Goal: Task Accomplishment & Management: Use online tool/utility

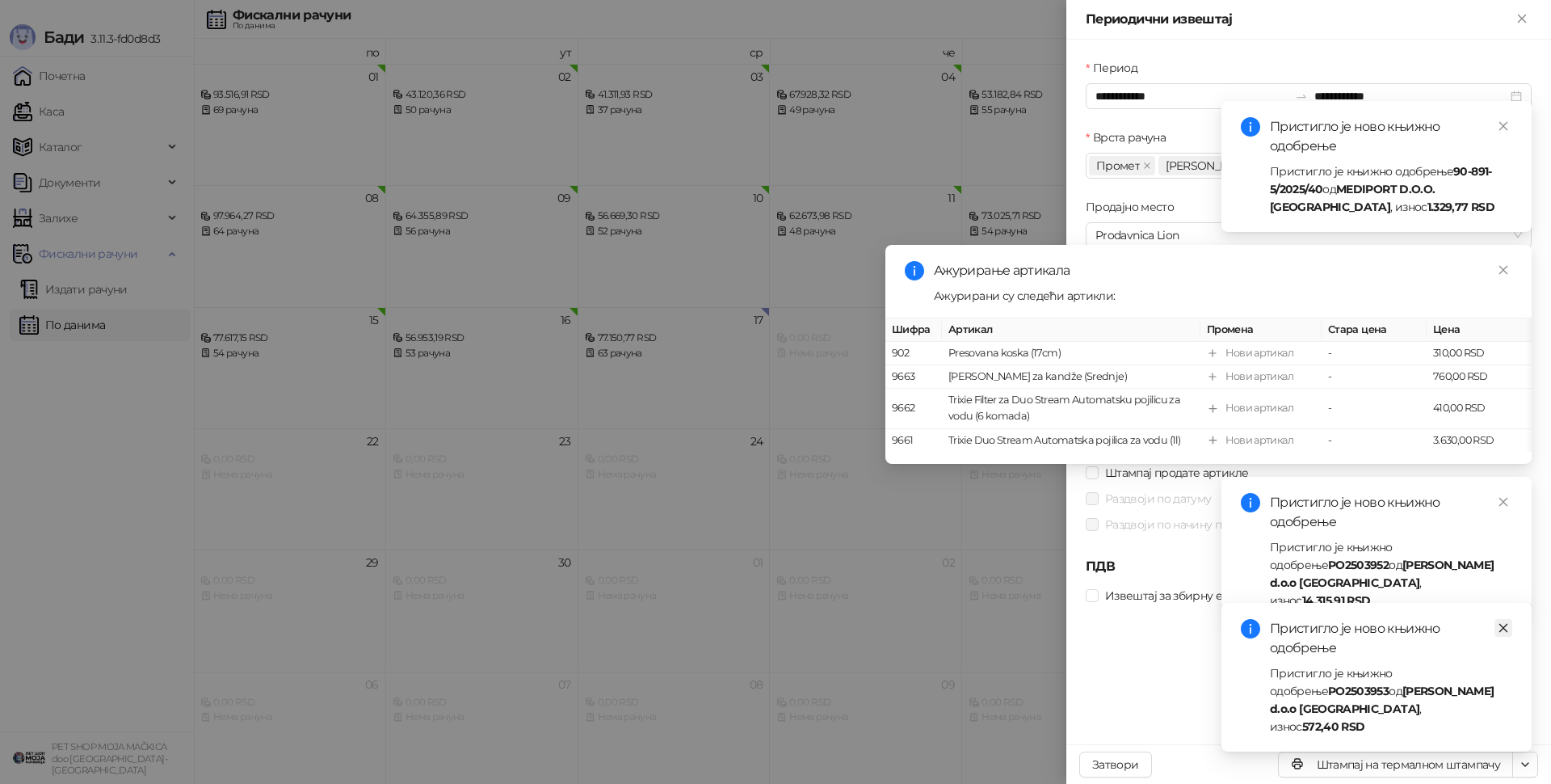
click at [1512, 637] on link "Close" at bounding box center [1503, 627] width 18 height 18
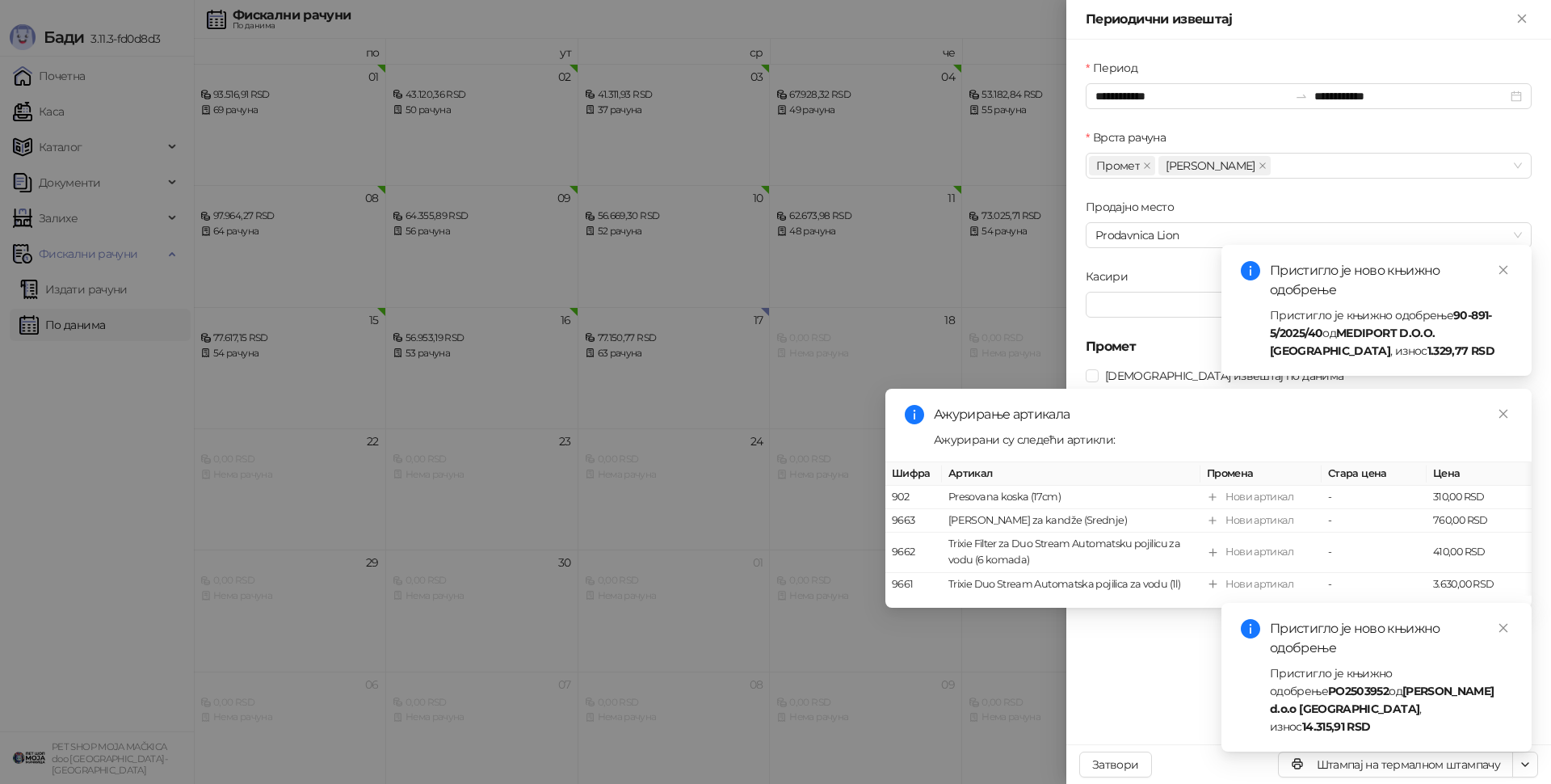
click at [1532, 764] on div "Пристигло је ново књижно одобрење Пристигло је књижно одобрење 90-891-5/2025/40…" at bounding box center [1532, 764] width 0 height 0
click at [1500, 420] on link "Close" at bounding box center [1503, 414] width 18 height 18
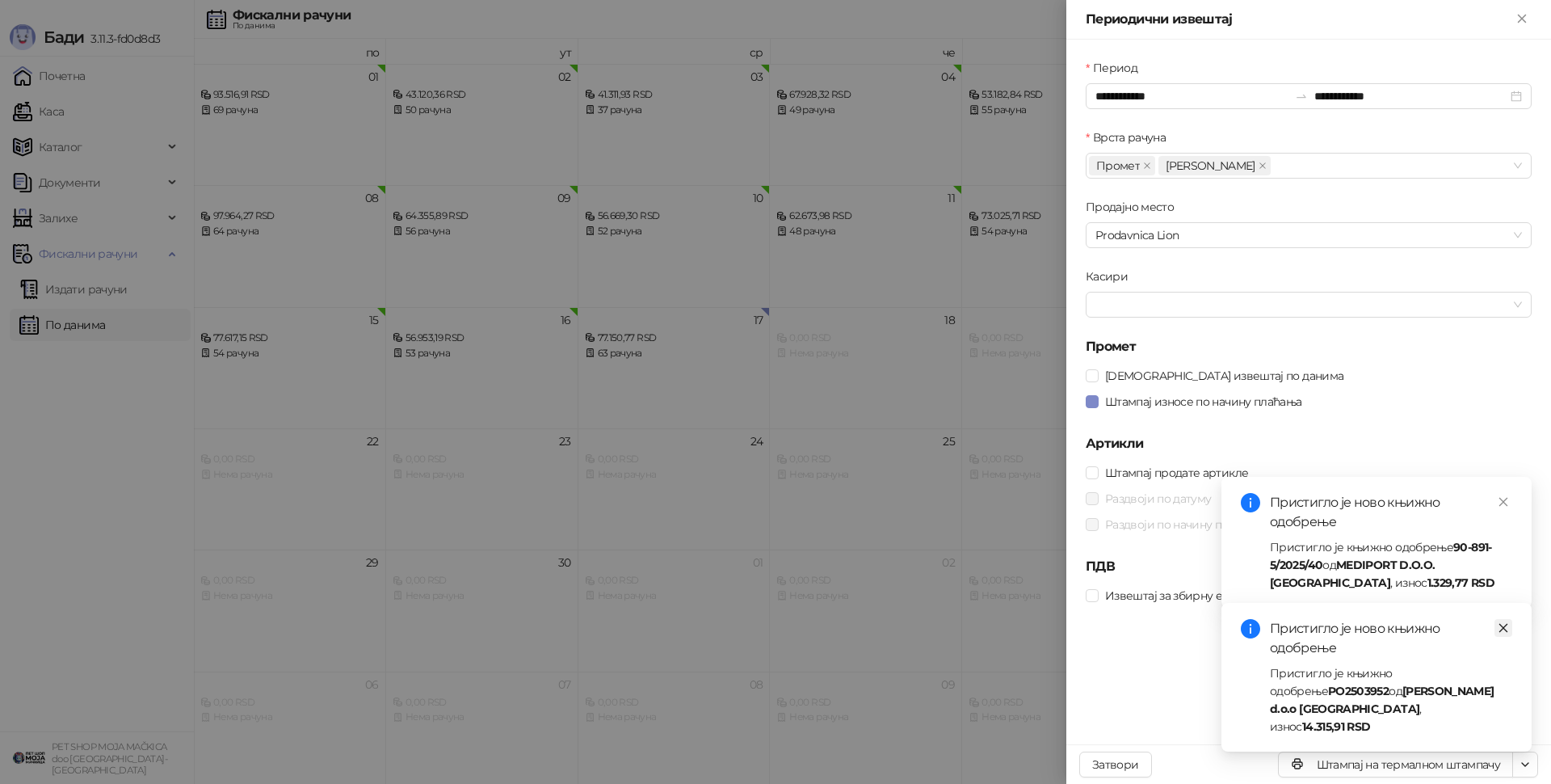
click at [1508, 633] on icon "close" at bounding box center [1503, 627] width 11 height 11
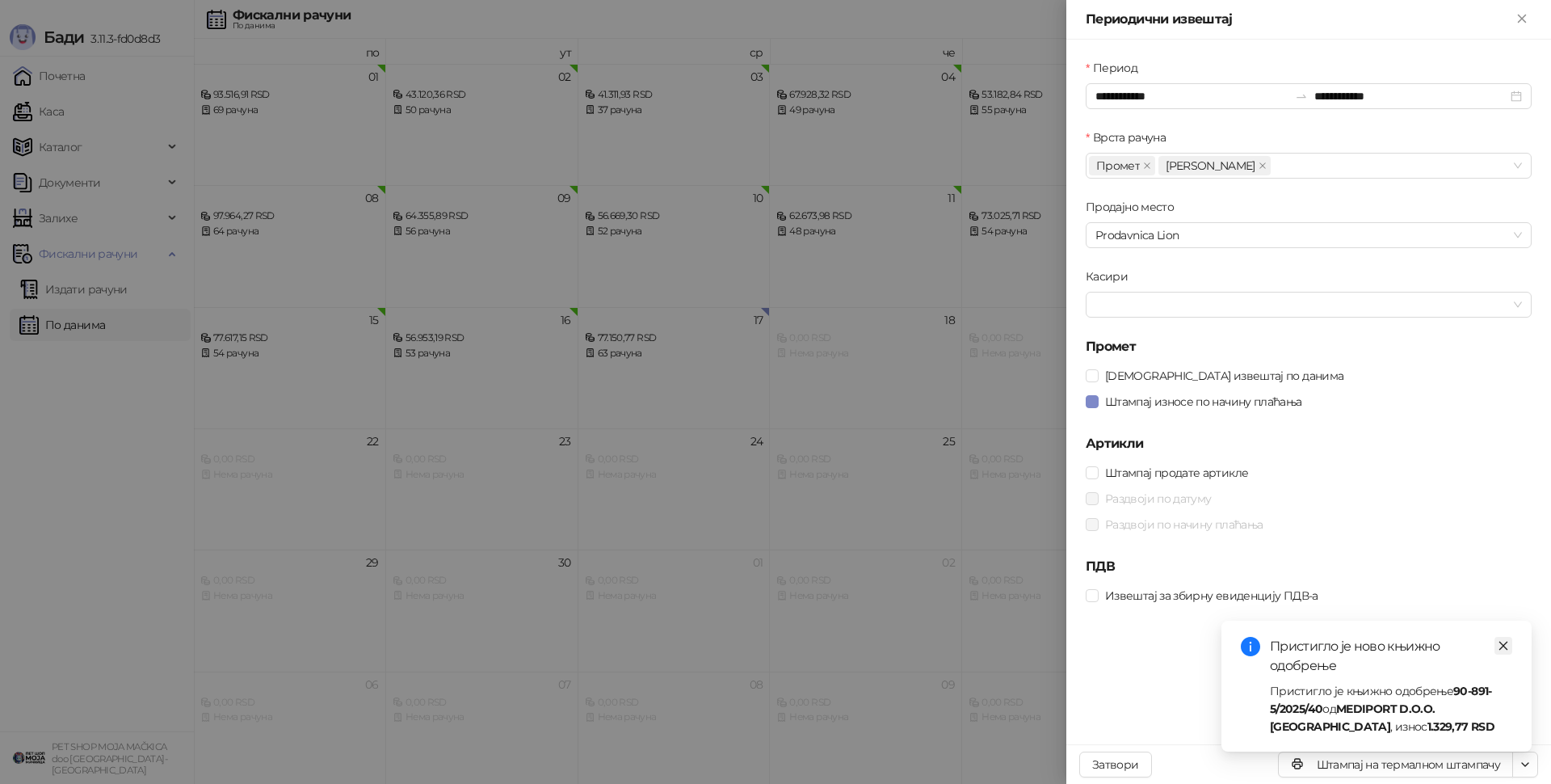
click at [1503, 647] on icon "close" at bounding box center [1503, 645] width 11 height 11
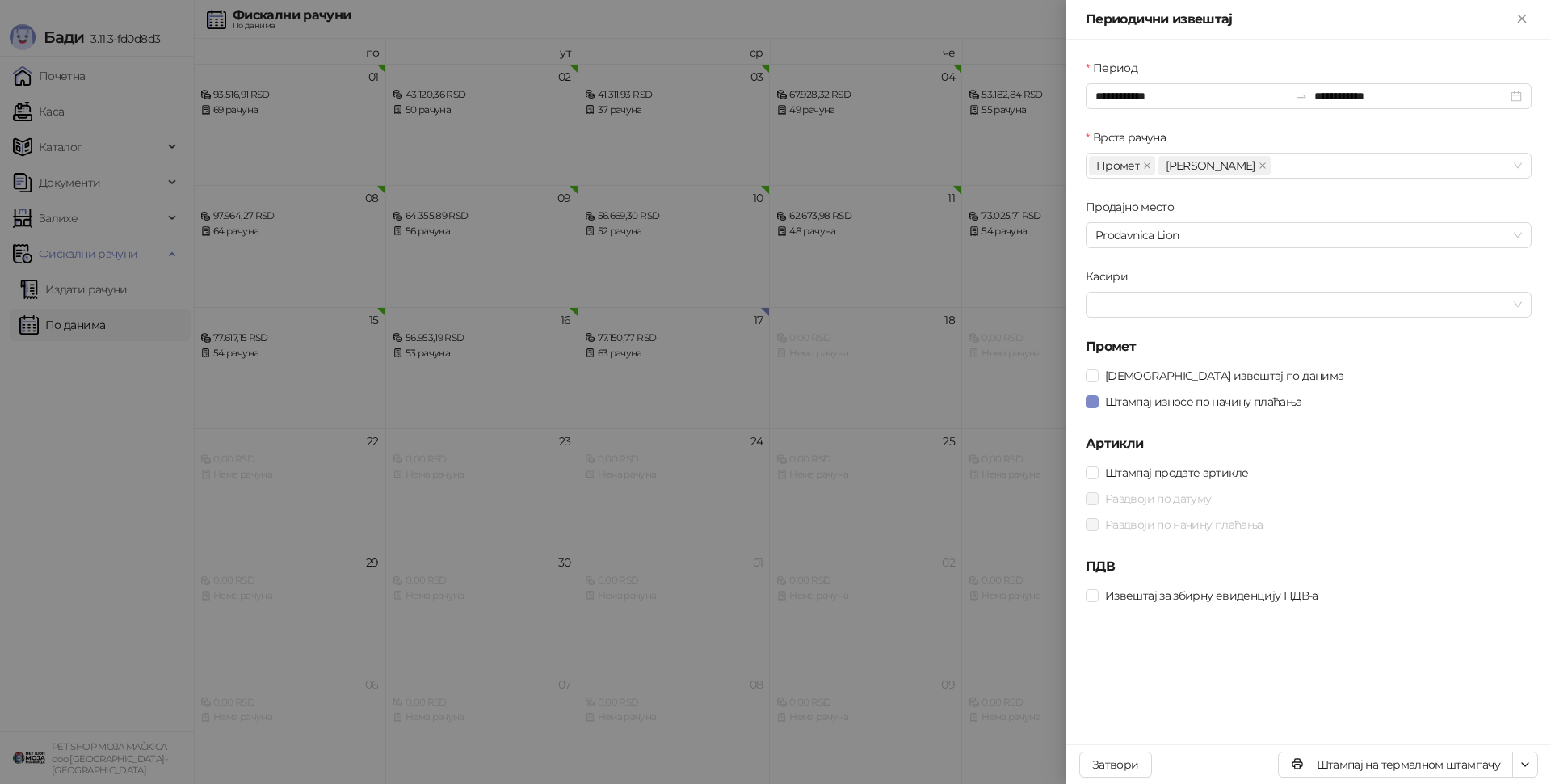
click at [705, 469] on div at bounding box center [776, 392] width 1551 height 784
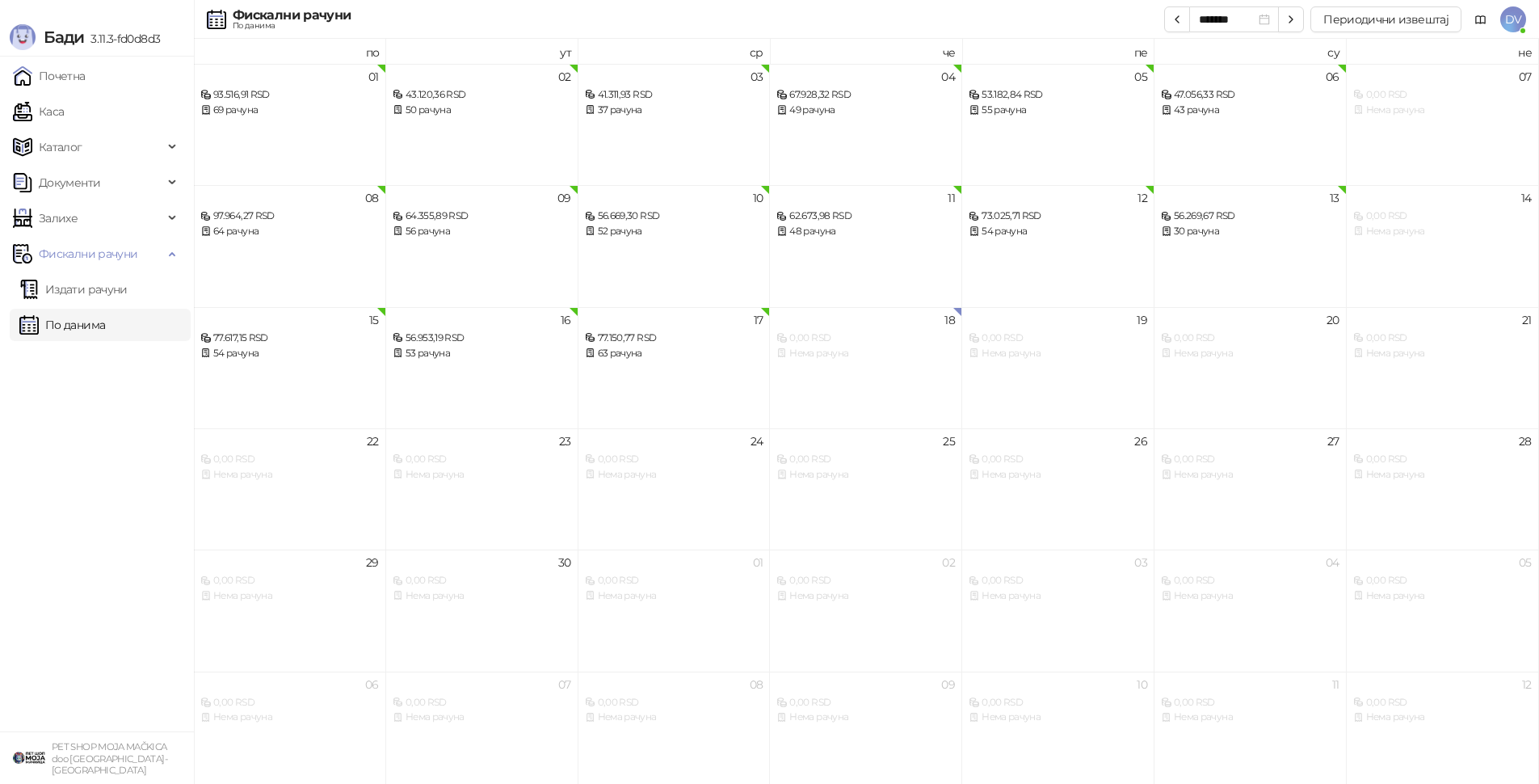
click at [105, 333] on link "По данима" at bounding box center [61, 325] width 86 height 32
click at [64, 113] on link "Каса" at bounding box center [38, 111] width 51 height 32
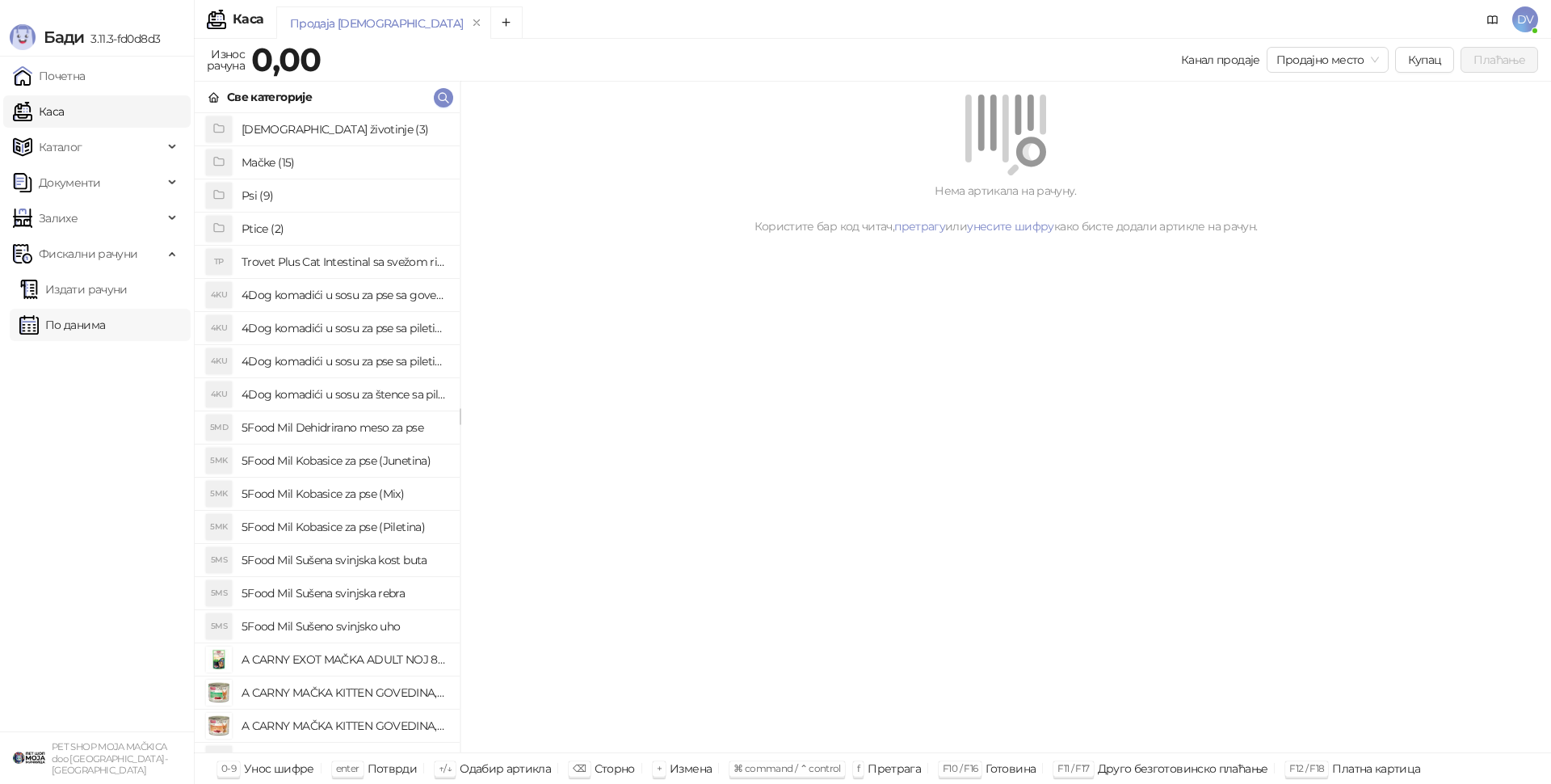
click at [105, 328] on link "По данима" at bounding box center [61, 325] width 86 height 32
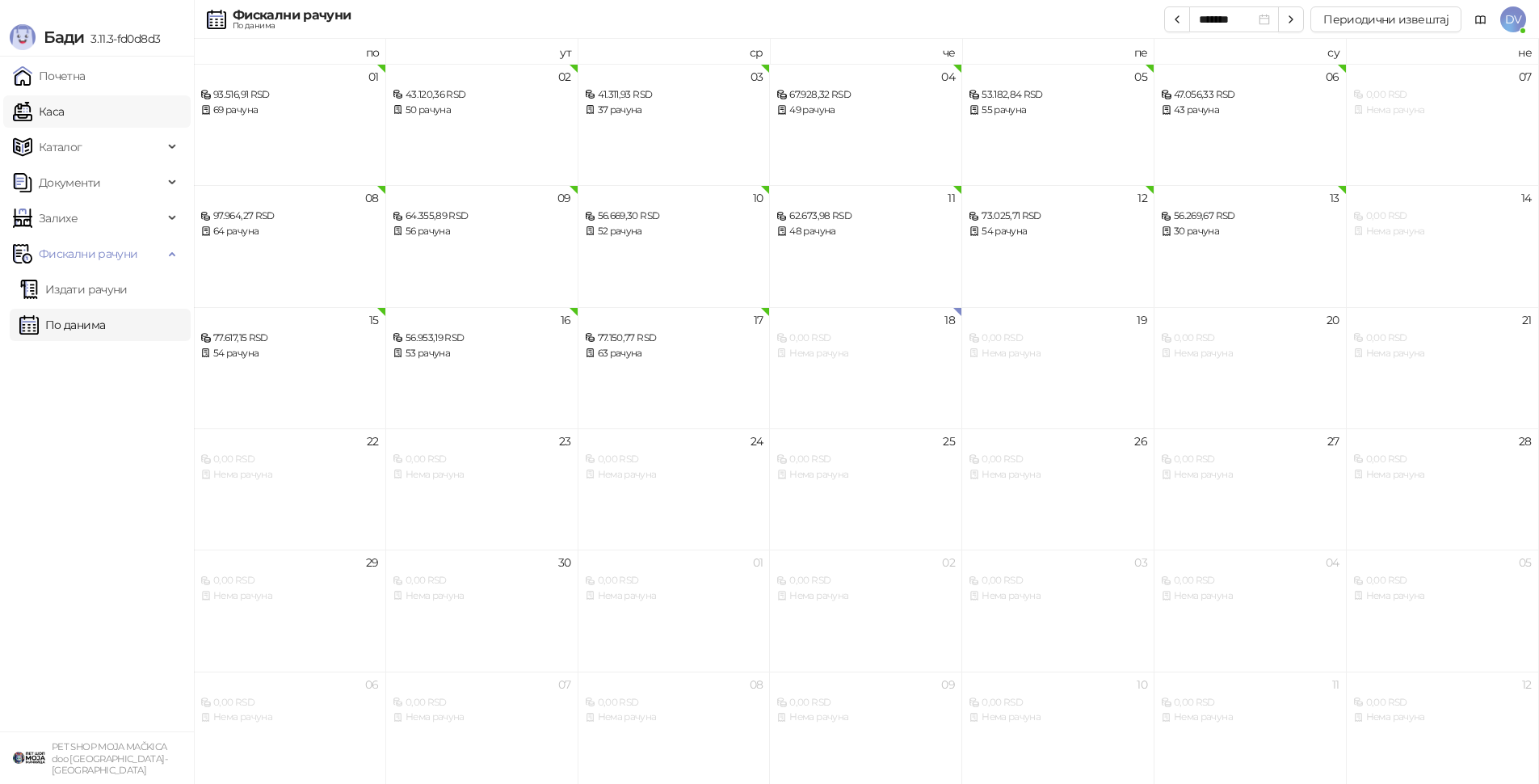
click at [64, 119] on link "Каса" at bounding box center [38, 111] width 51 height 32
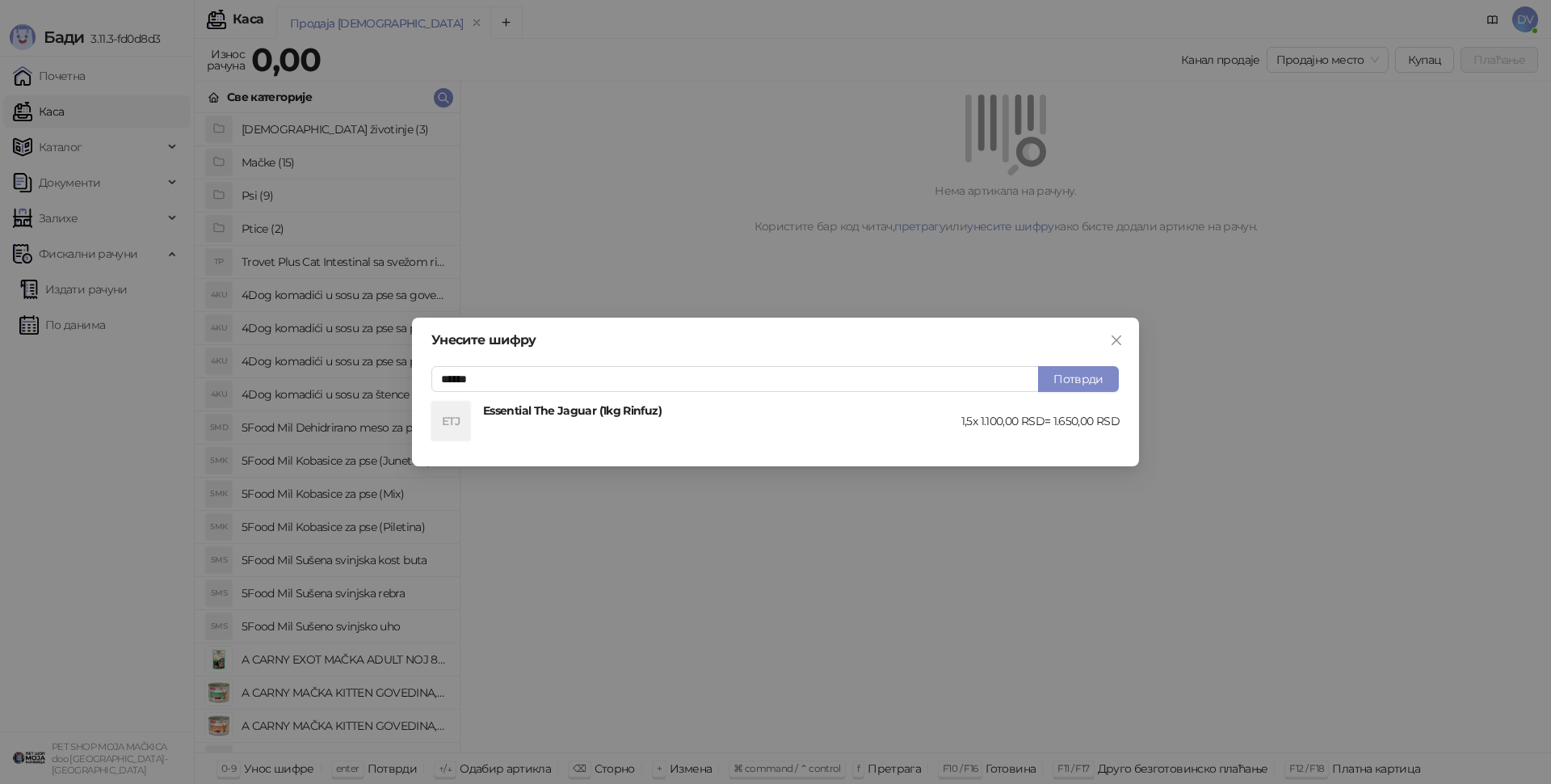
type input "******"
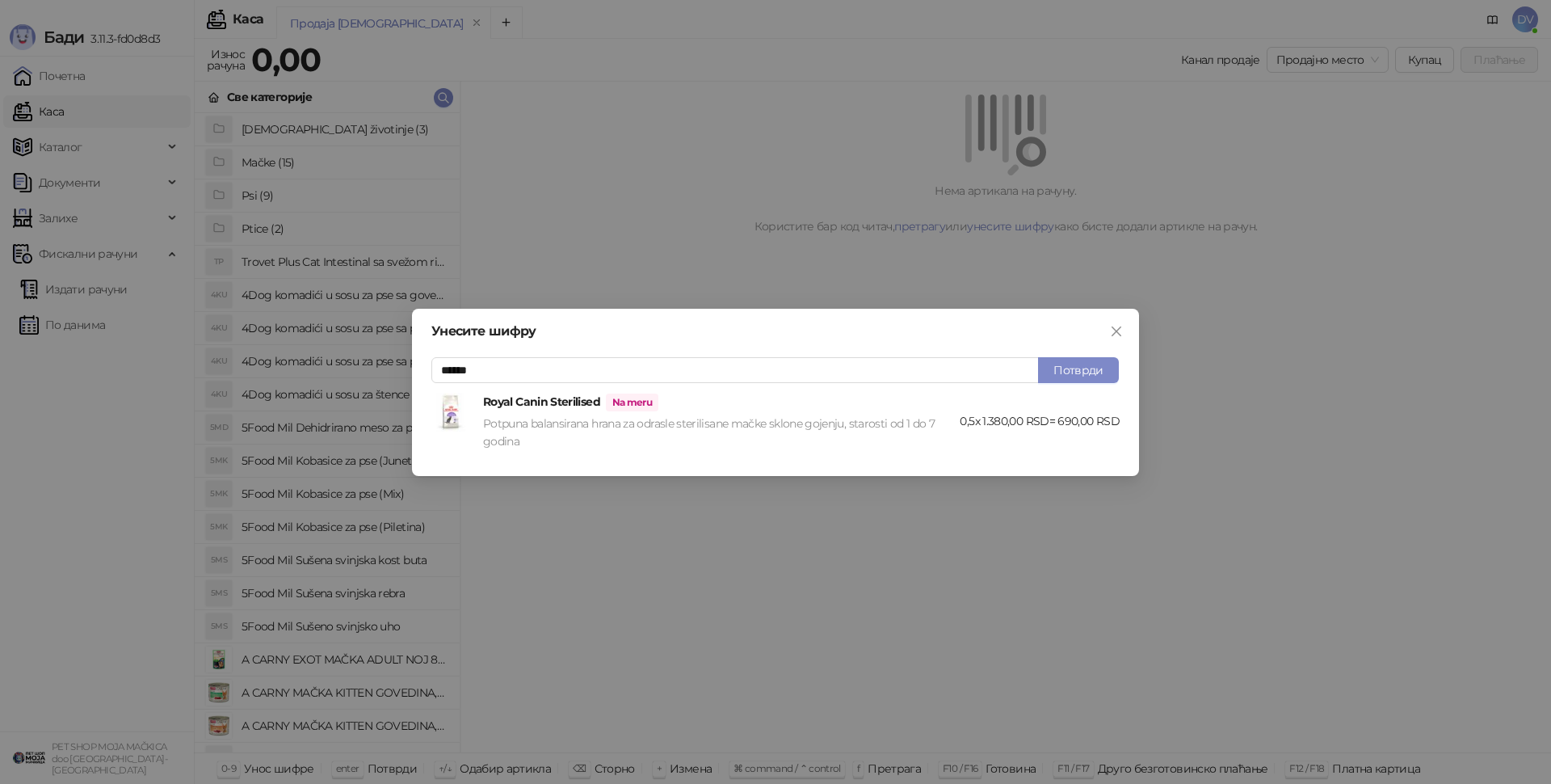
type input "******"
